Goal: Register for event/course

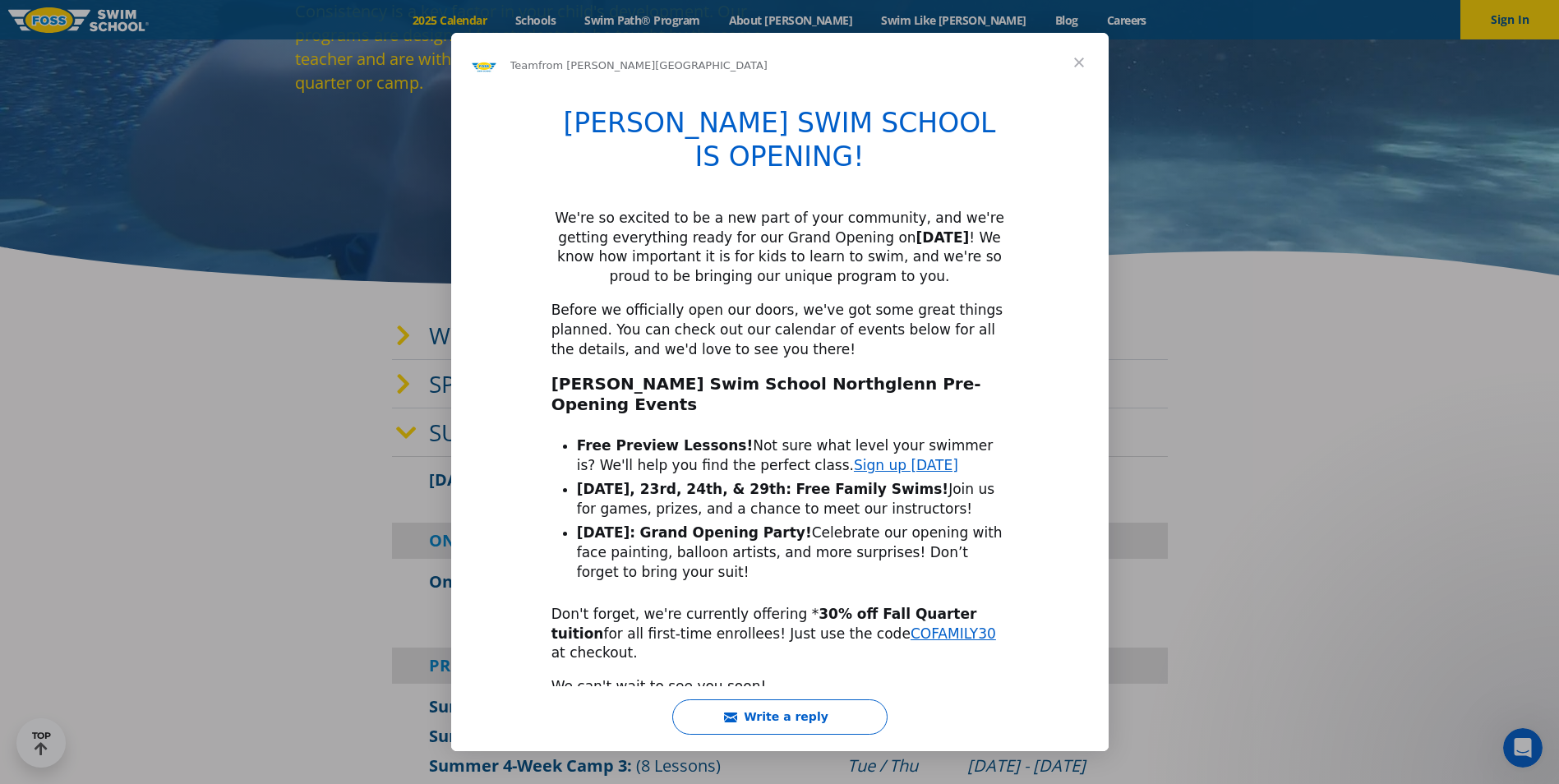
click at [1084, 70] on span "Close" at bounding box center [1079, 62] width 60 height 60
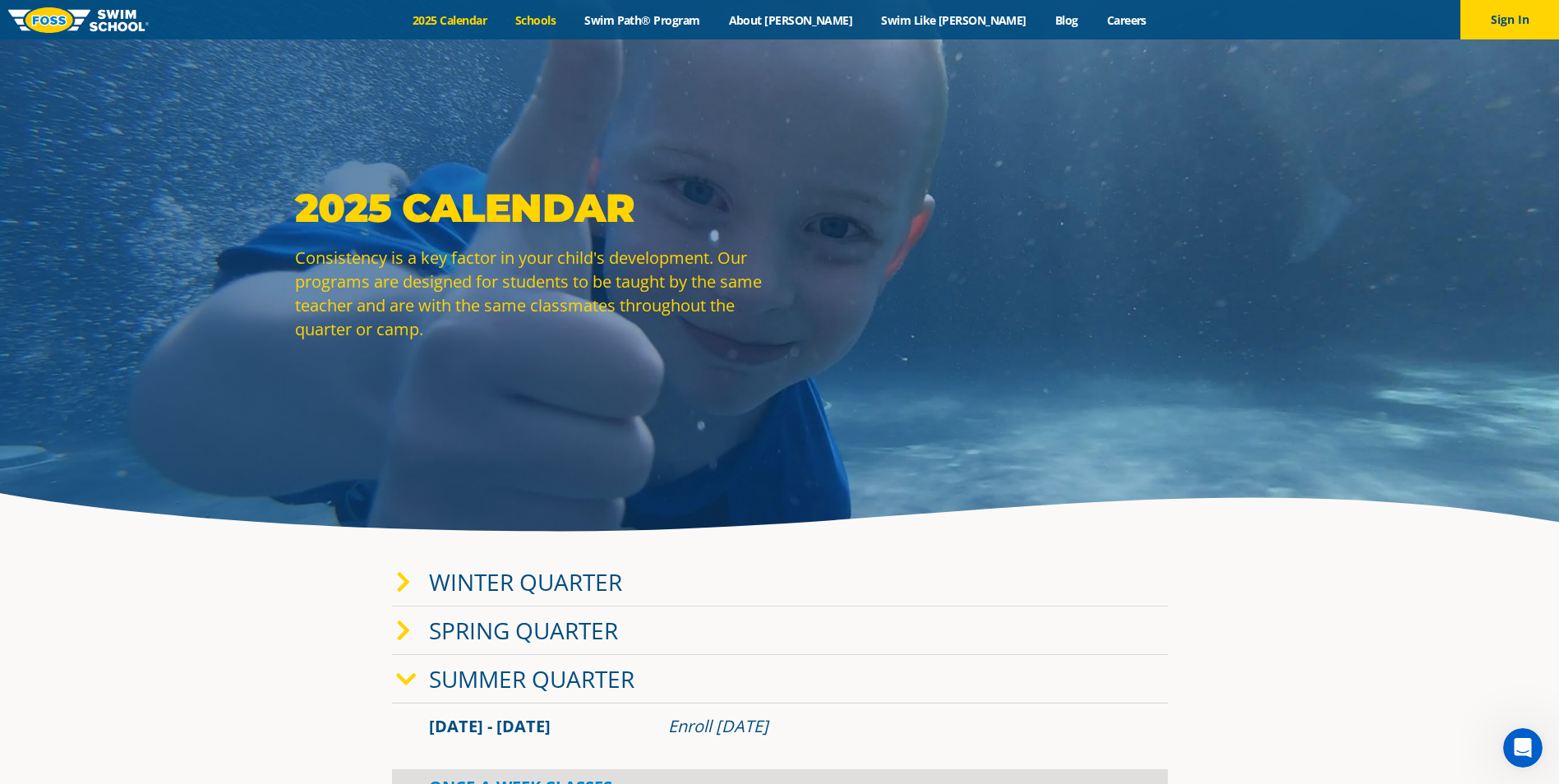
click at [571, 18] on link "Schools" at bounding box center [536, 20] width 69 height 15
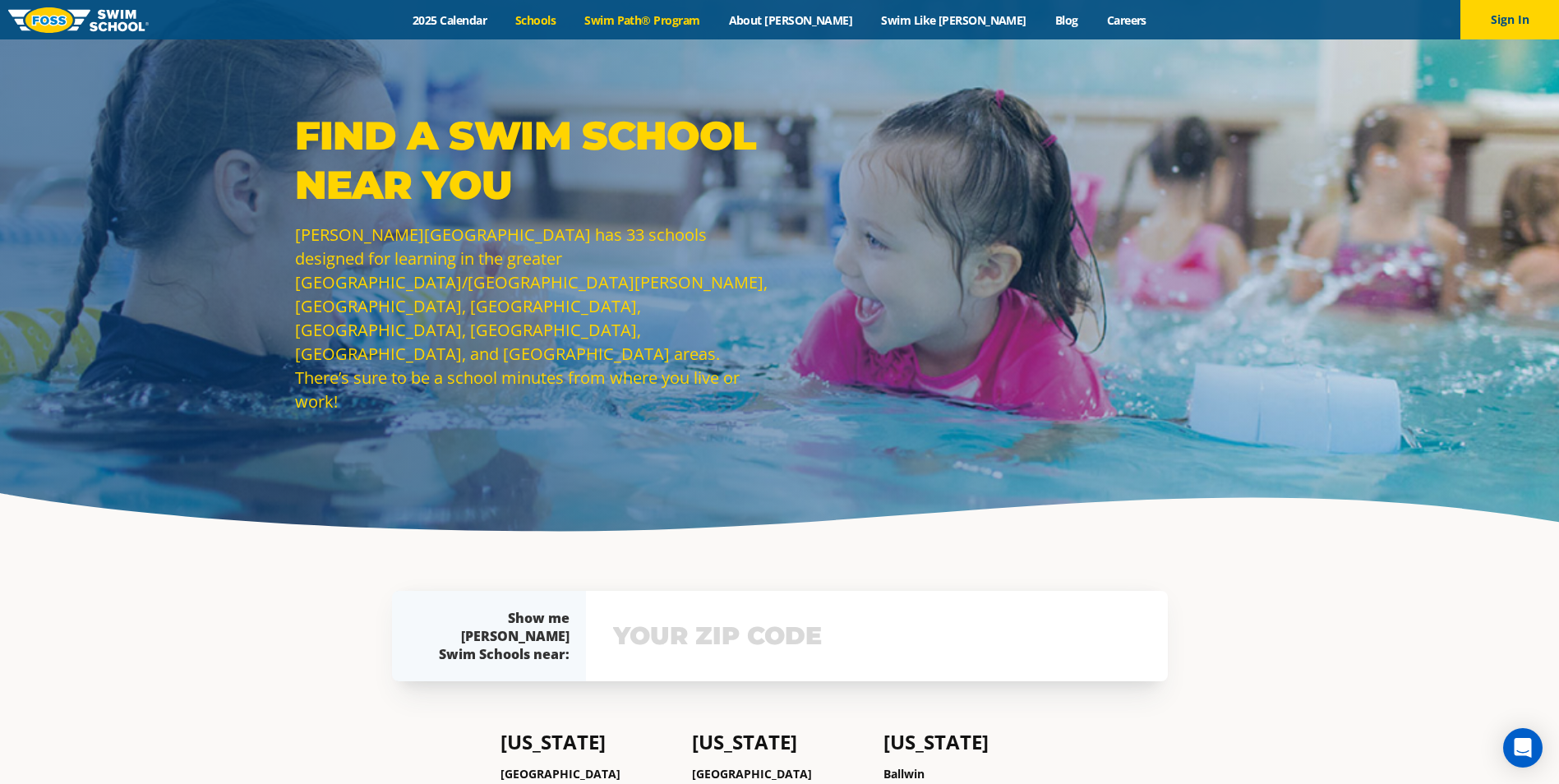
click at [714, 23] on link "Swim Path® Program" at bounding box center [642, 20] width 144 height 15
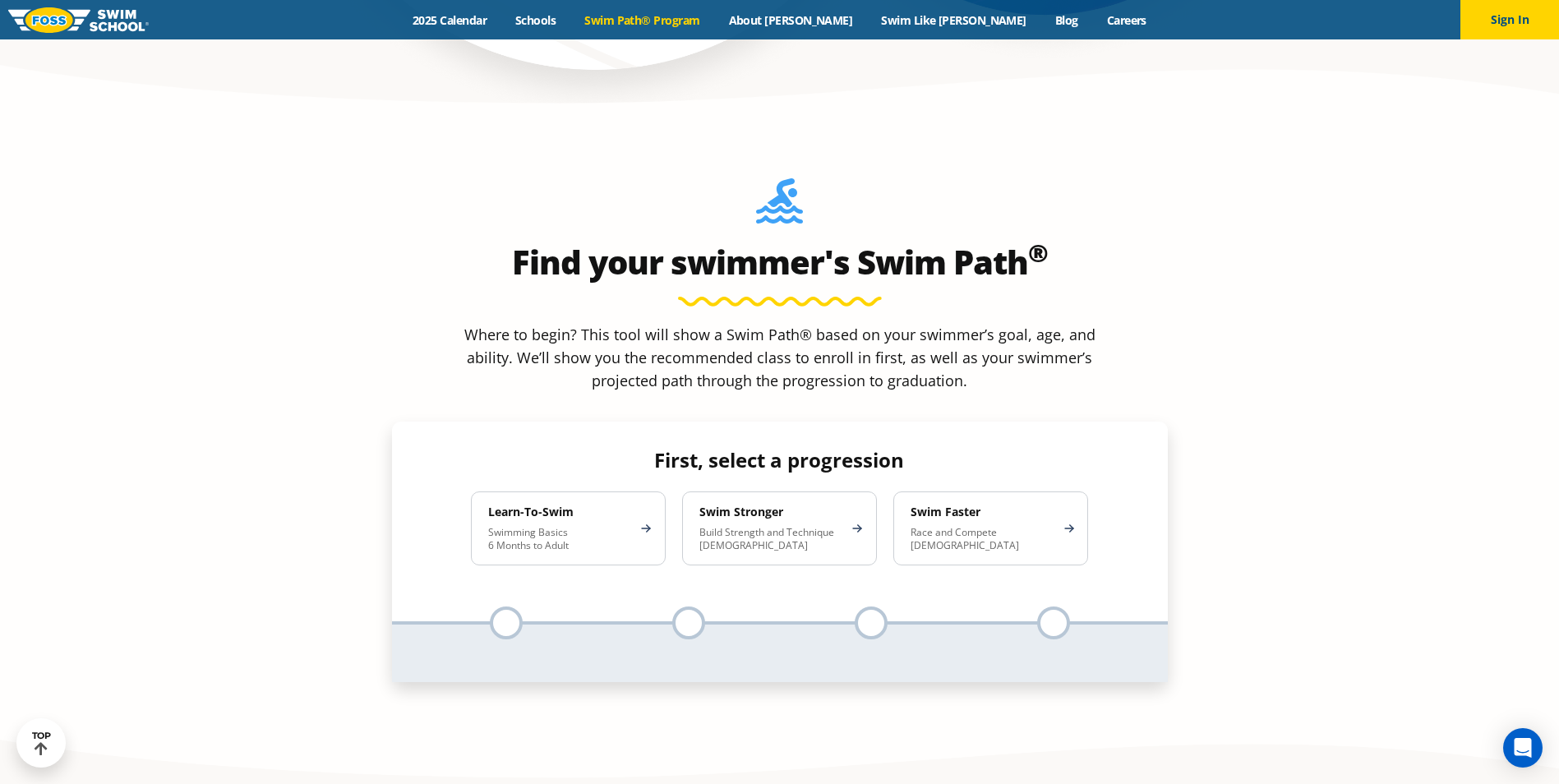
scroll to position [1479, 0]
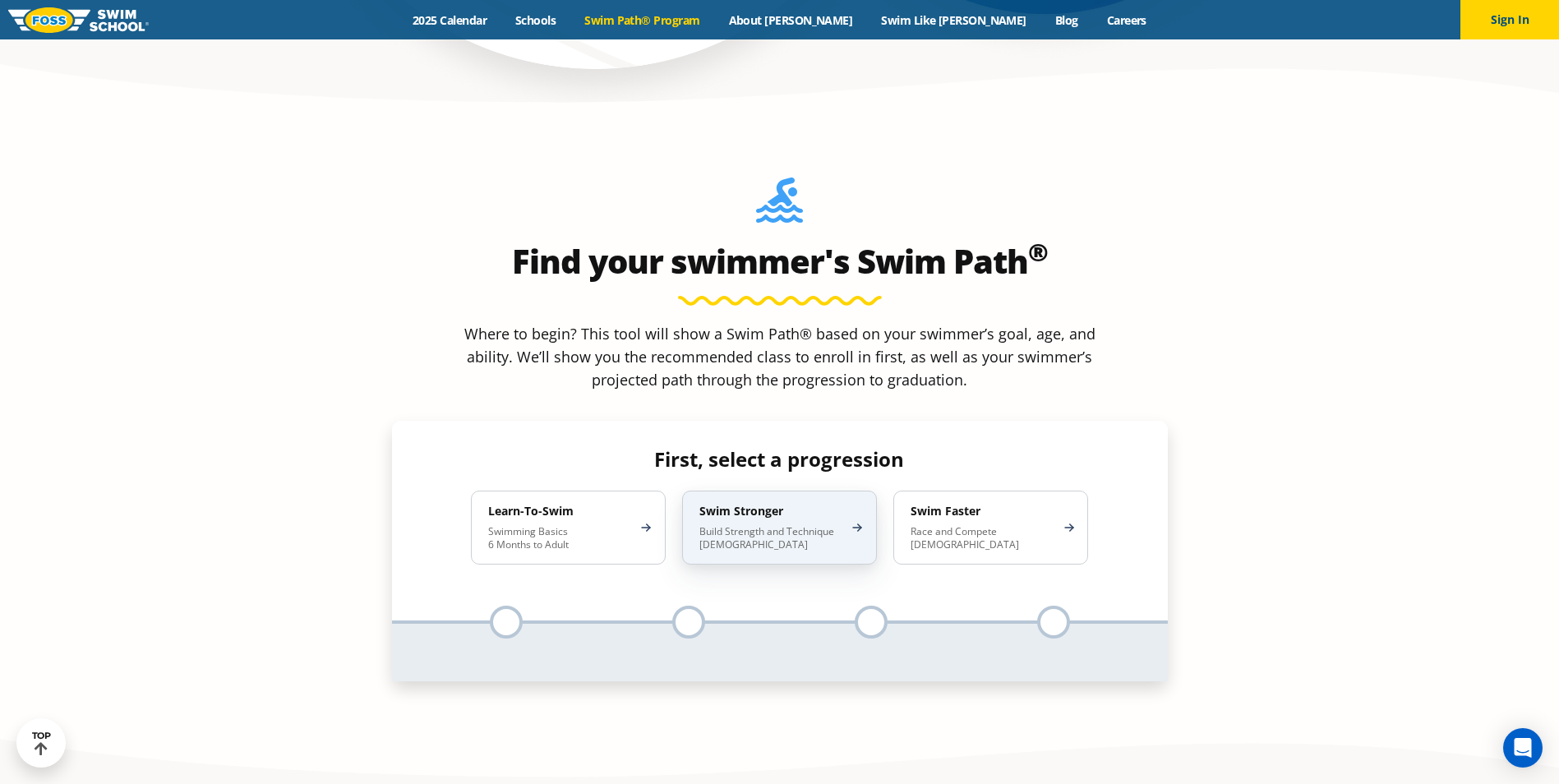
click at [868, 490] on div "Swim Stronger Build Strength and Technique 5-13 Years Old" at bounding box center [780, 527] width 195 height 74
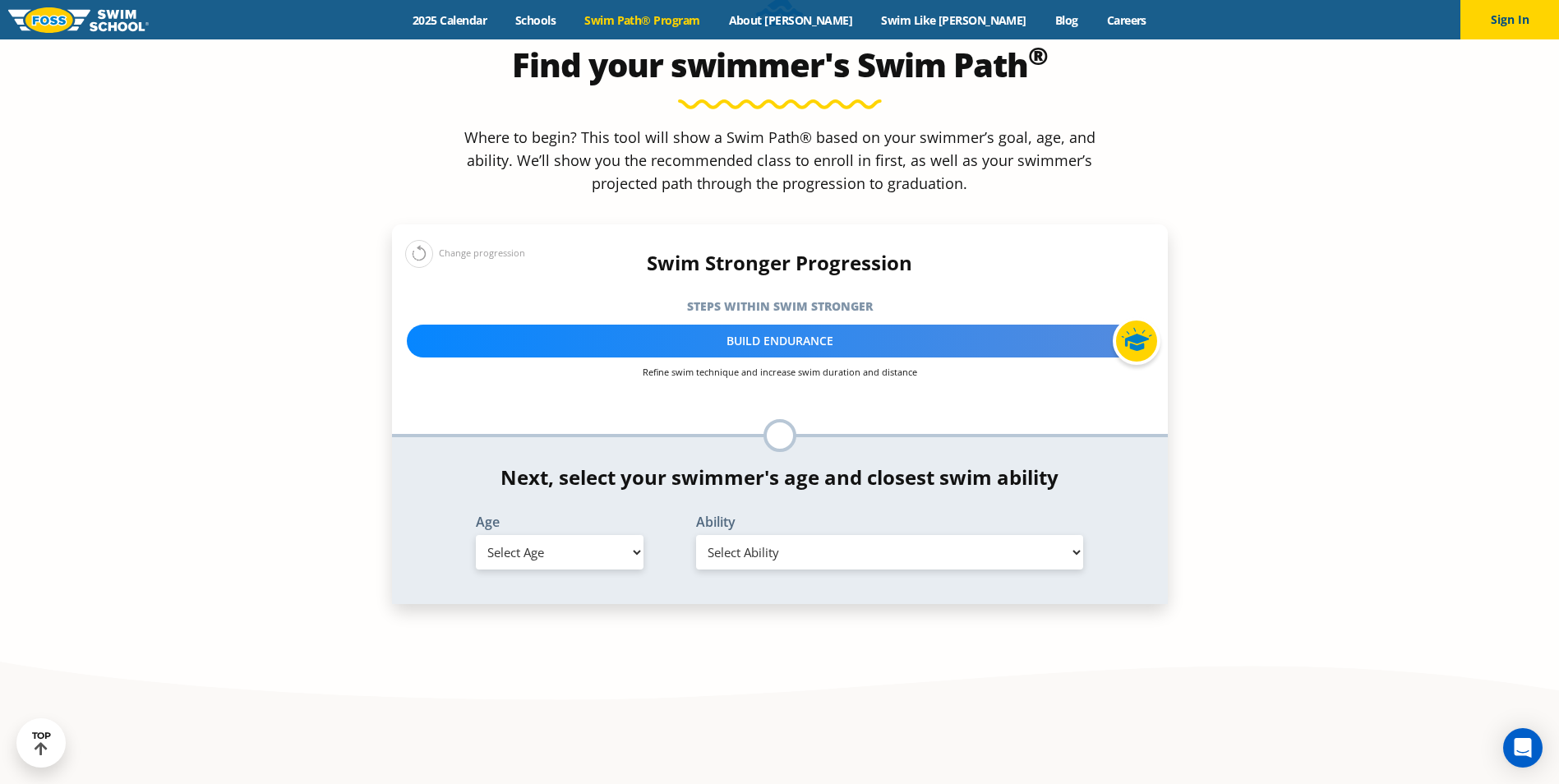
scroll to position [1726, 0]
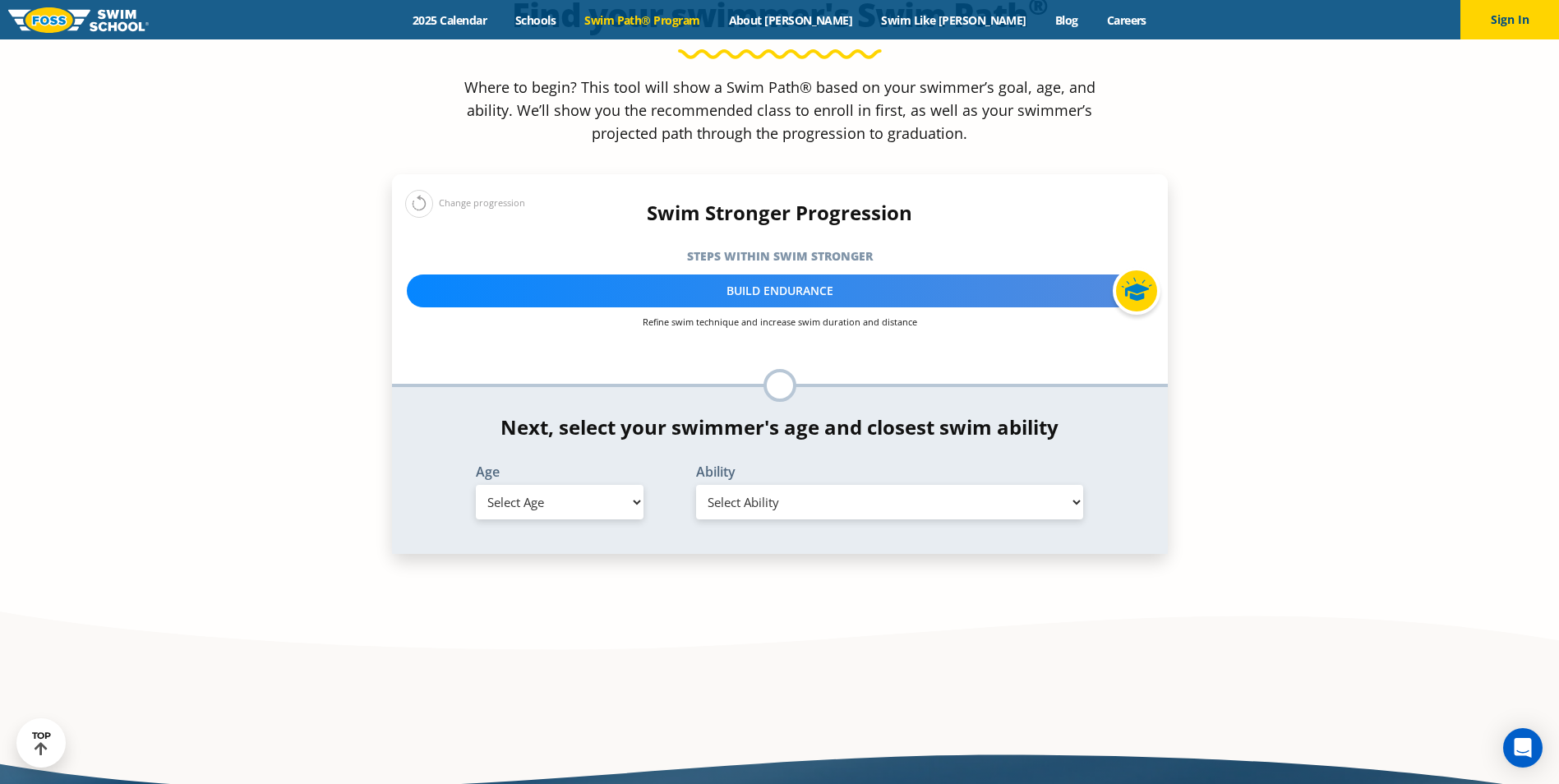
click at [522, 485] on select "Select Age 6 months - 1 year 1 year 2 years 3 years 4 years 5 years 6 years 7 y…" at bounding box center [560, 502] width 168 height 34
select select "13-years-"
click at [476, 485] on select "Select Age 6 months - 1 year 1 year 2 years 3 years 4 years 5 years 6 years 7 y…" at bounding box center [560, 502] width 168 height 34
click at [891, 485] on select "Select Ability First in-water experience When in the water, reliant on a life j…" at bounding box center [891, 502] width 388 height 34
select select "13-years--when-in-the-water-reliant-on-a-life-jacket-or-floatation-device"
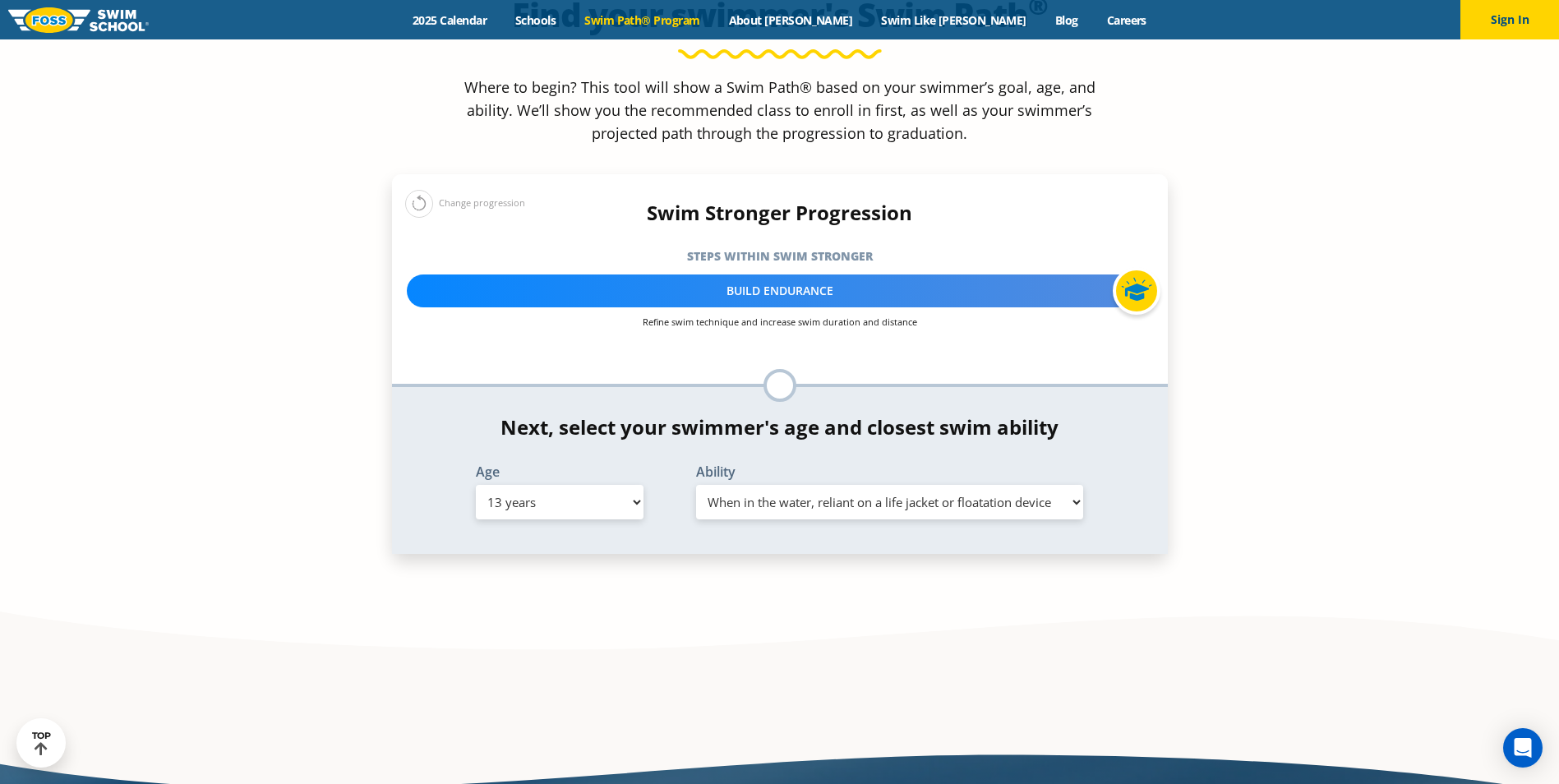
click at [696, 485] on select "Select Ability First in-water experience When in the water, reliant on a life j…" at bounding box center [891, 502] width 388 height 34
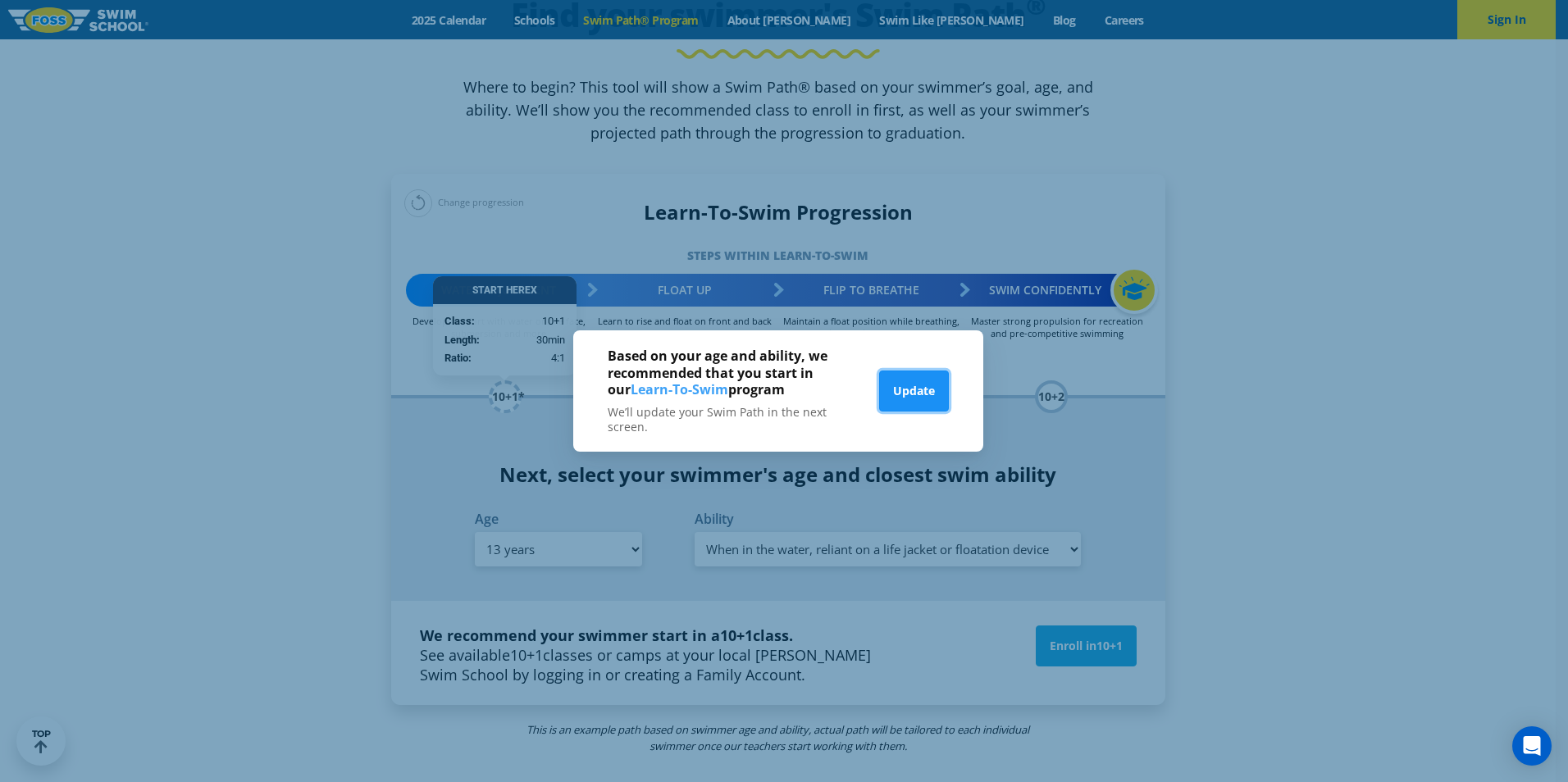
click at [928, 390] on button "Update" at bounding box center [914, 391] width 69 height 41
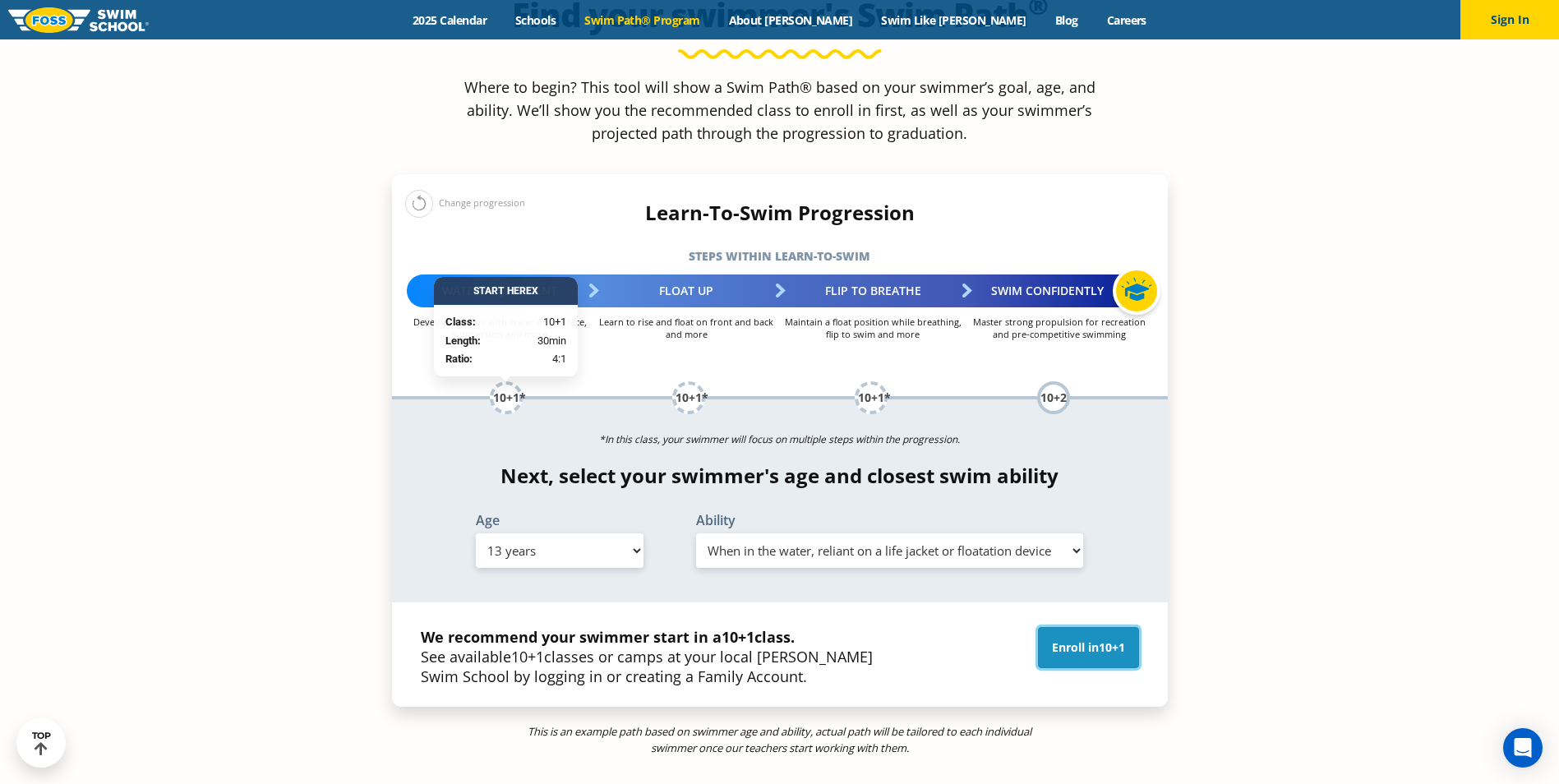
click at [1084, 627] on link "Enroll in 10+1" at bounding box center [1088, 648] width 101 height 42
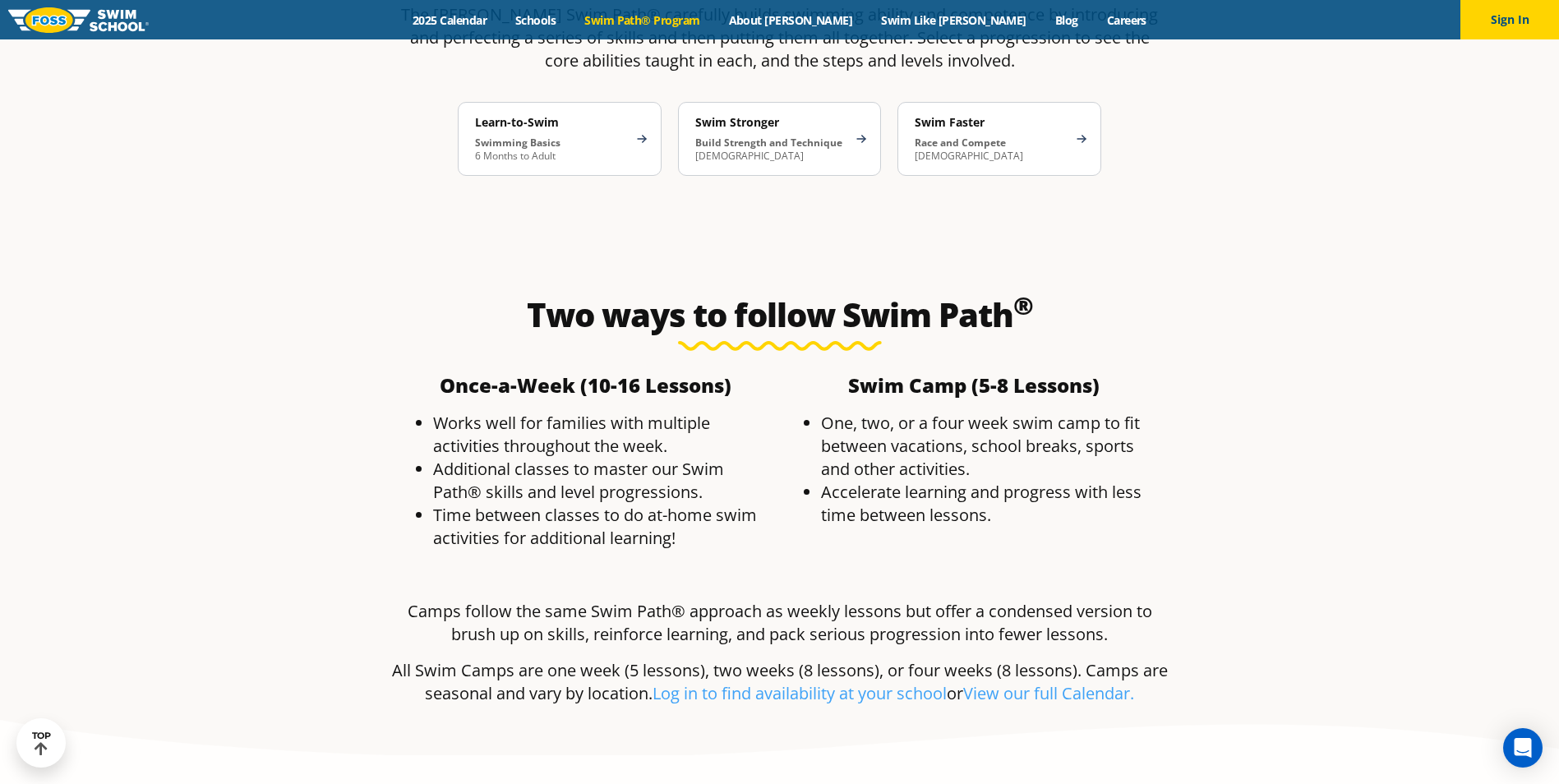
scroll to position [2527, 0]
